Goal: Information Seeking & Learning: Learn about a topic

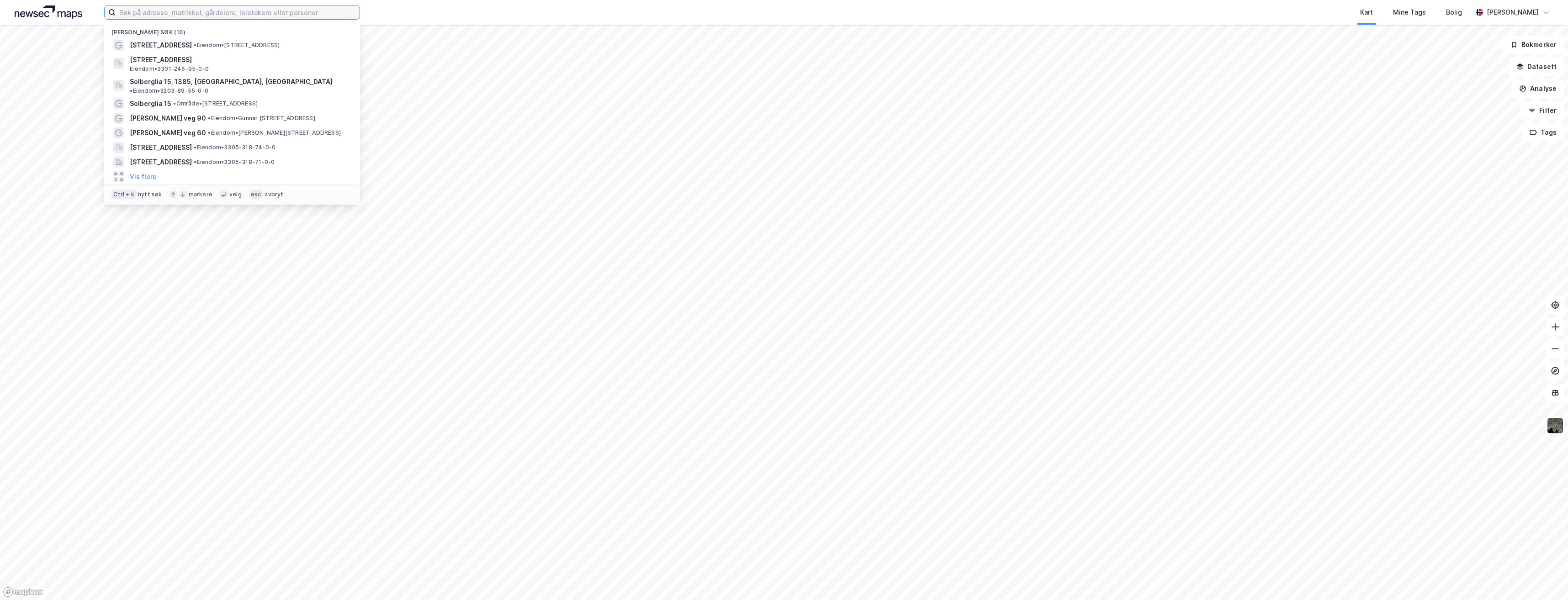
click at [131, 10] on input at bounding box center [237, 12] width 244 height 14
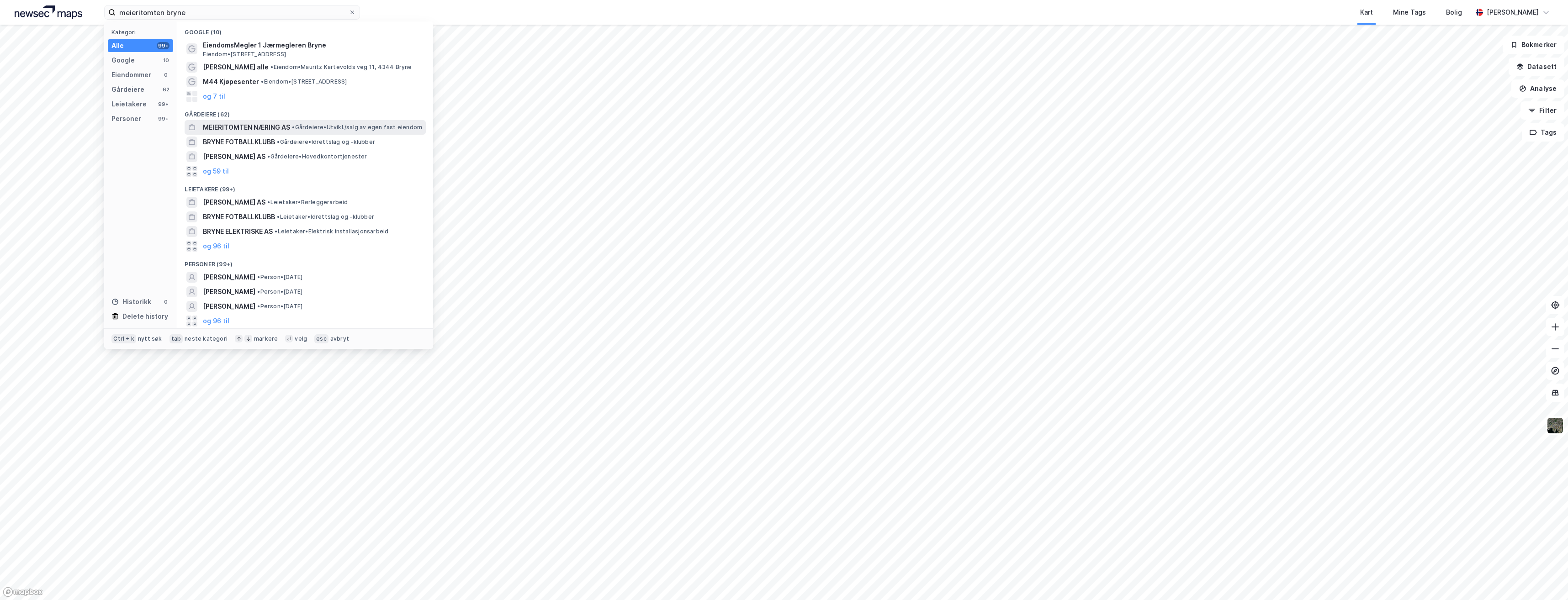
click at [251, 125] on span "MEIERITOMTEN NÆRING AS" at bounding box center [246, 127] width 88 height 11
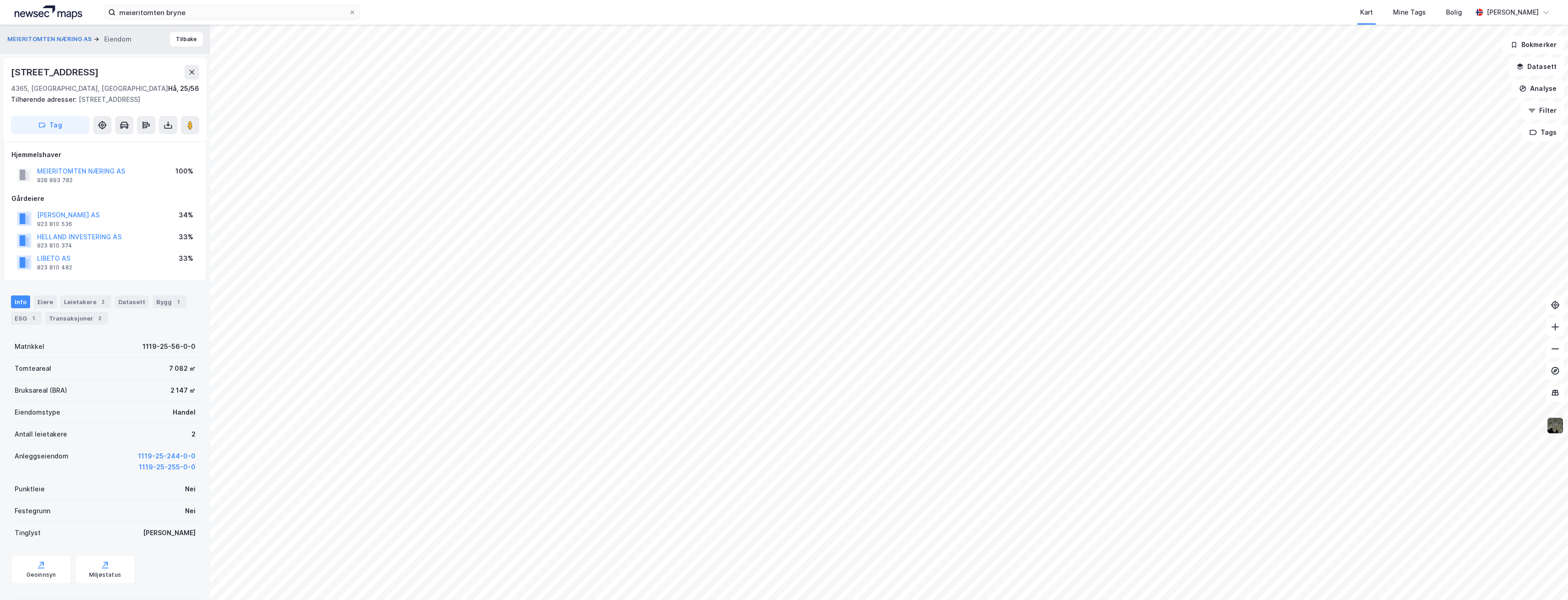
click at [1554, 432] on img at bounding box center [1555, 425] width 17 height 17
click at [1476, 249] on div "Satellitt" at bounding box center [1468, 250] width 26 height 11
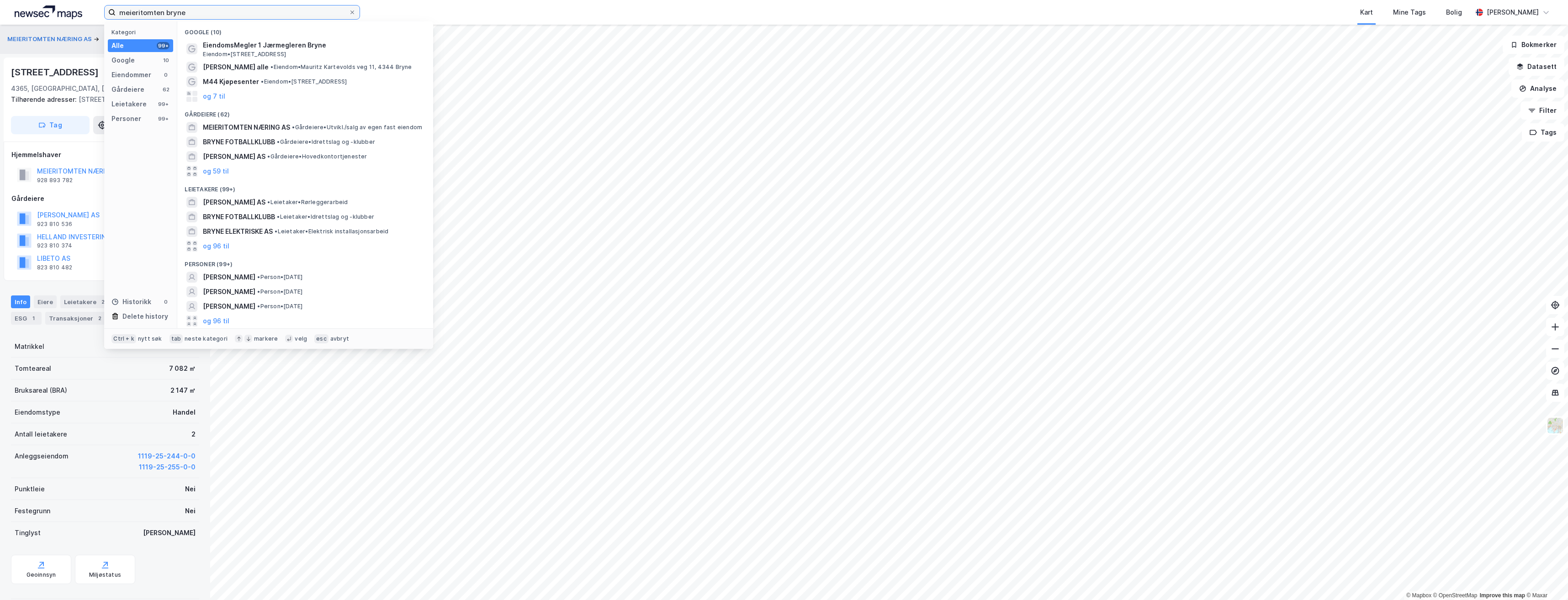
drag, startPoint x: 203, startPoint y: 12, endPoint x: 84, endPoint y: 7, distance: 119.1
click at [84, 7] on div "meieritomten bryne Kategori Alle 99+ Google 10 Eiendommer 0 Gårdeiere 62 Leieta…" at bounding box center [784, 12] width 1568 height 25
type input "meierigata"
click at [326, 69] on div "Meierigata • Område • Meierigata, 4340 Bryne" at bounding box center [313, 74] width 221 height 11
